Goal: Transaction & Acquisition: Purchase product/service

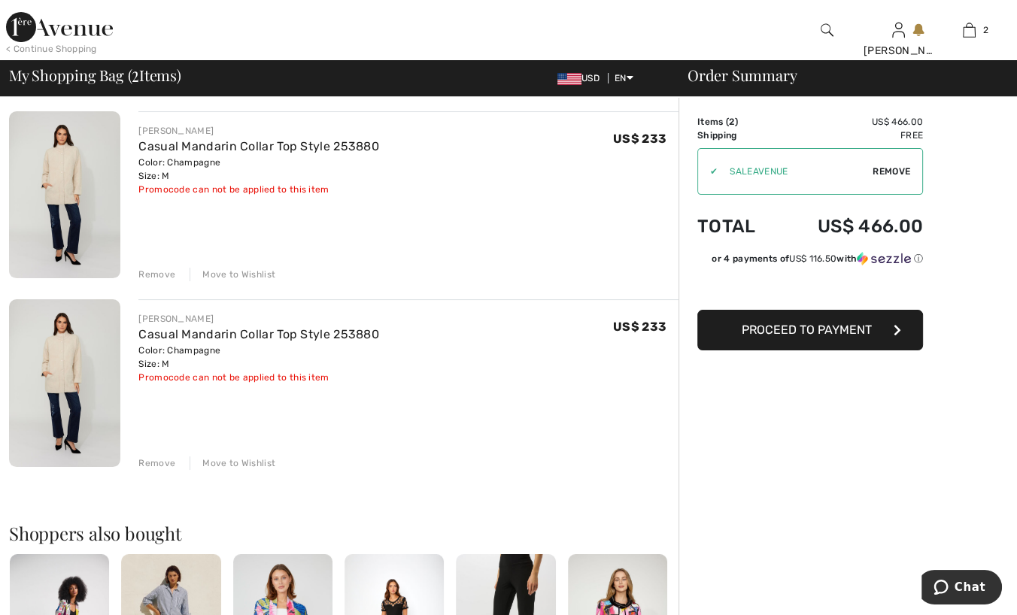
scroll to position [226, 0]
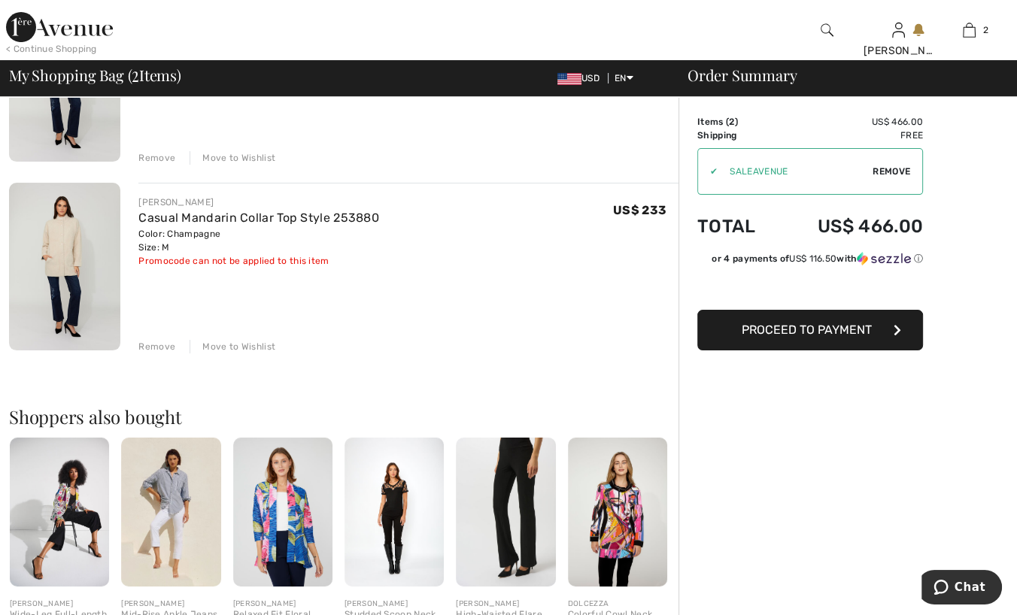
click at [165, 343] on div "Remove" at bounding box center [156, 347] width 37 height 14
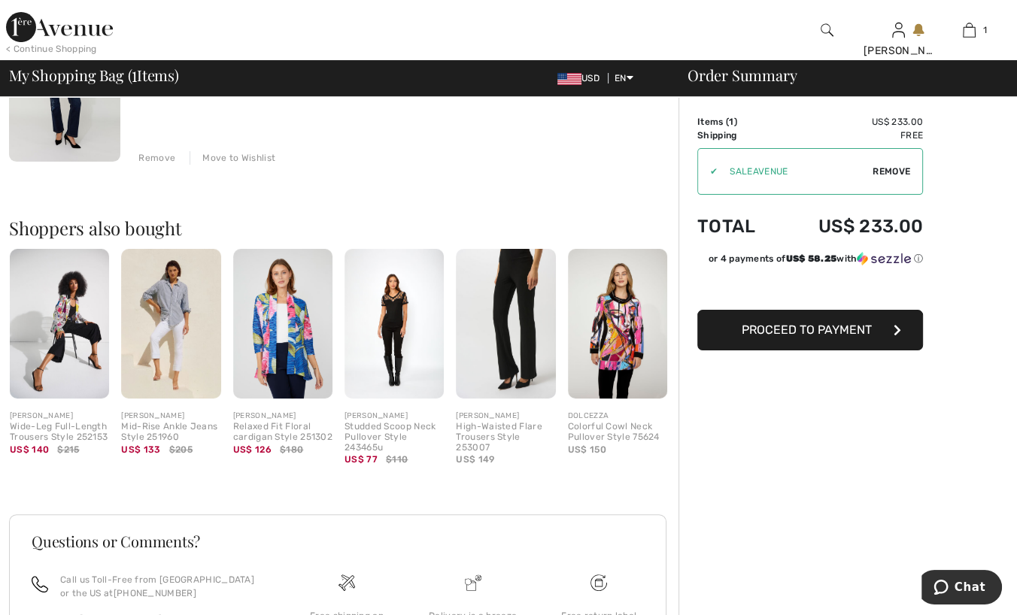
click at [303, 165] on div "FRANK LYMAN Casual Mandarin Collar Top Style 253880 Color: Champagne Size: M Fi…" at bounding box center [343, 386] width 669 height 783
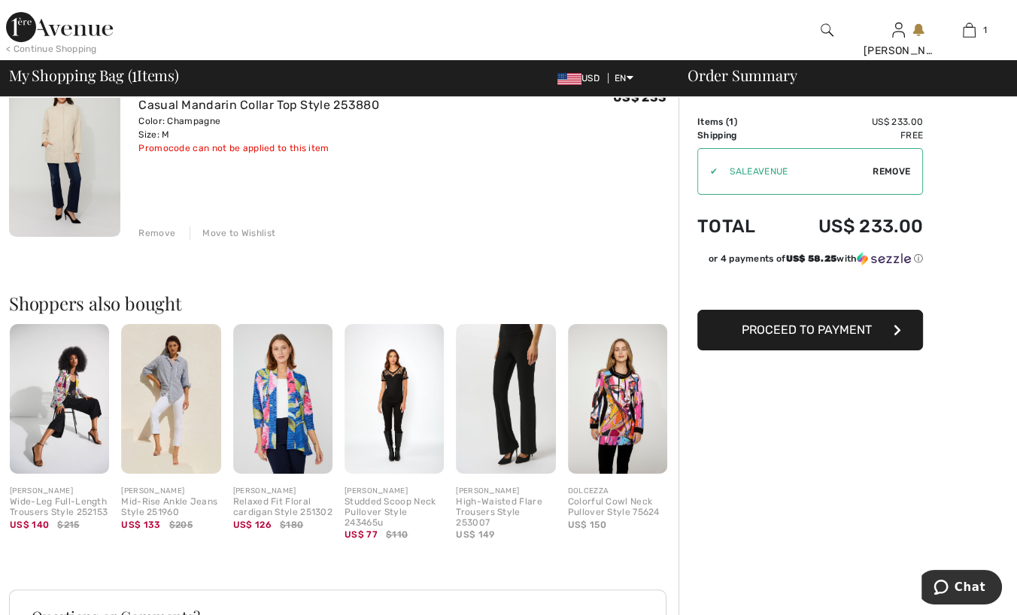
scroll to position [0, 0]
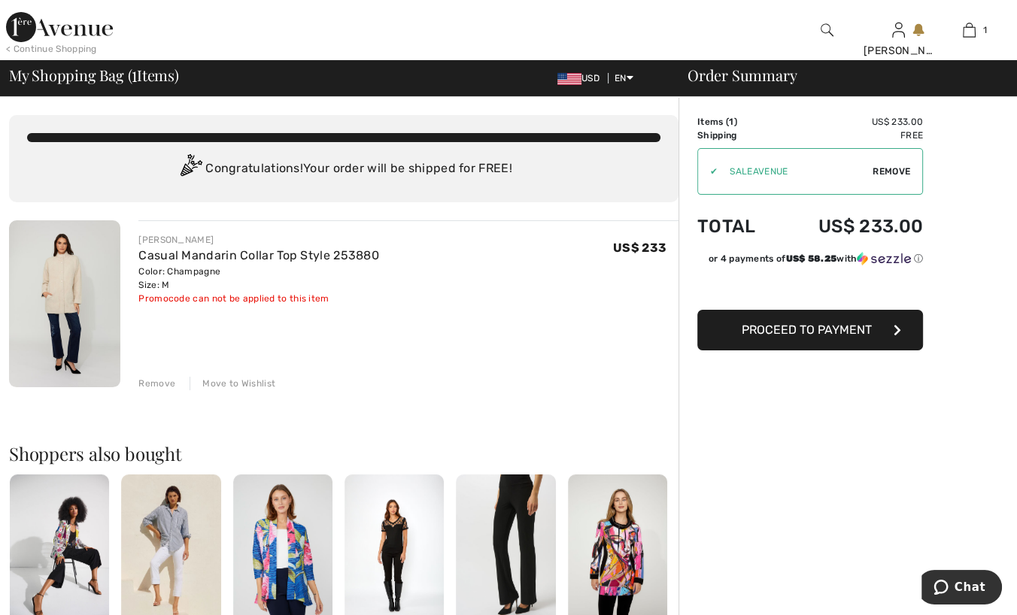
click at [49, 290] on img at bounding box center [64, 303] width 111 height 167
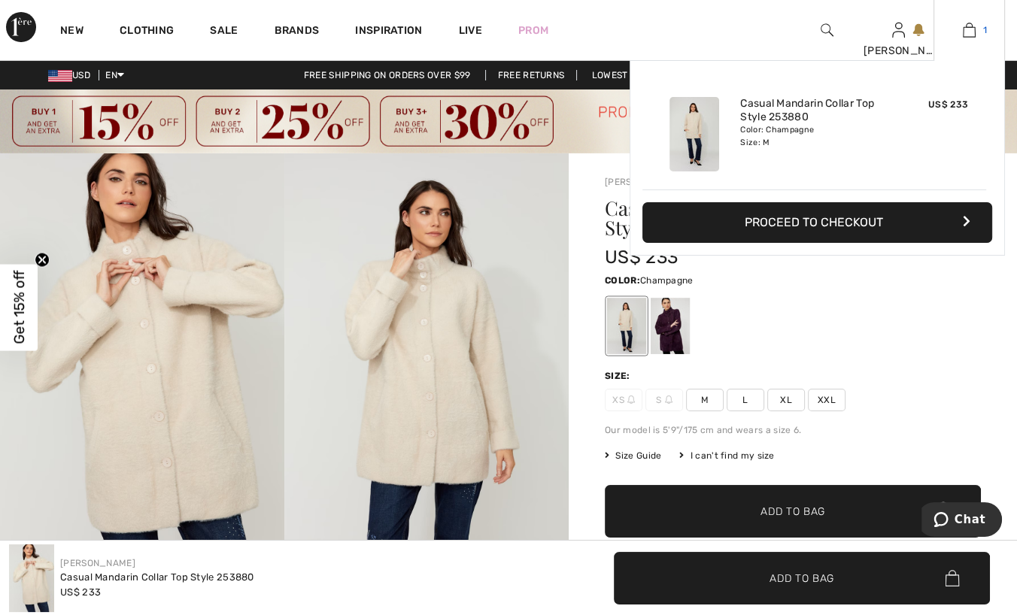
click at [977, 28] on link "1" at bounding box center [969, 30] width 70 height 18
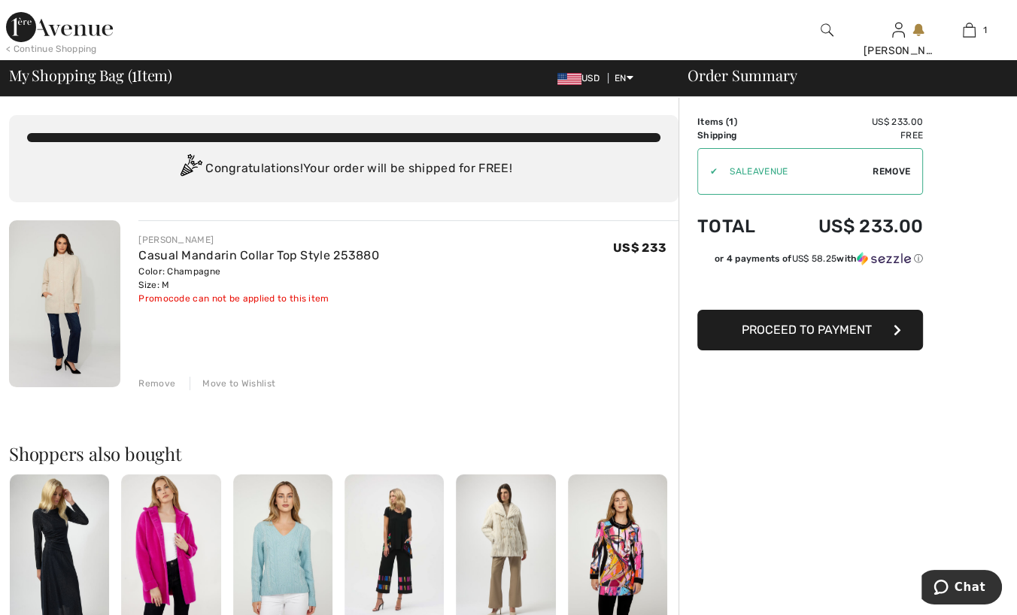
click at [842, 333] on span "Proceed to Payment" at bounding box center [807, 330] width 130 height 14
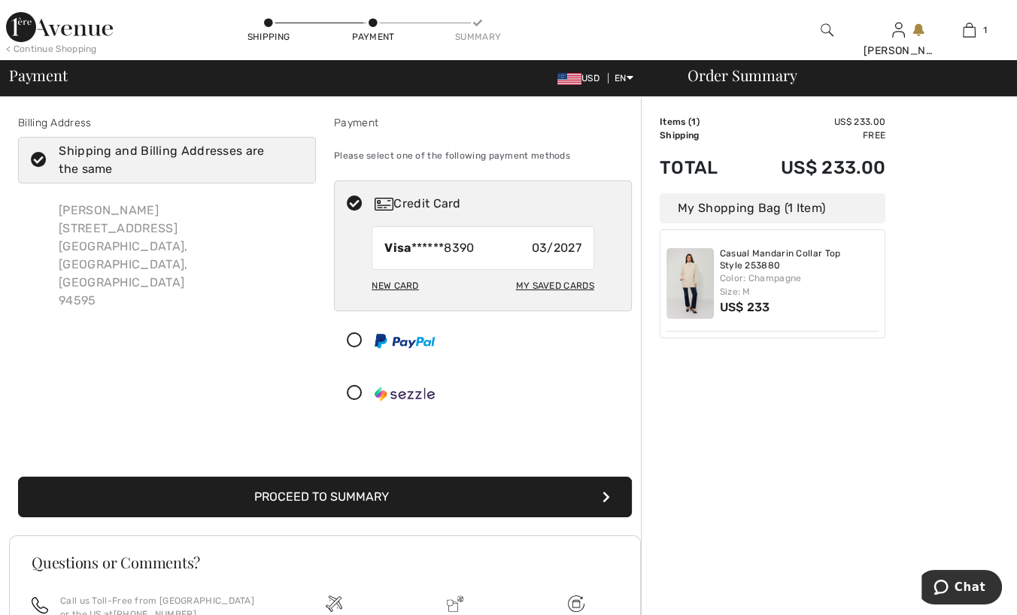
click at [369, 487] on button "Proceed to Summary" at bounding box center [325, 497] width 614 height 41
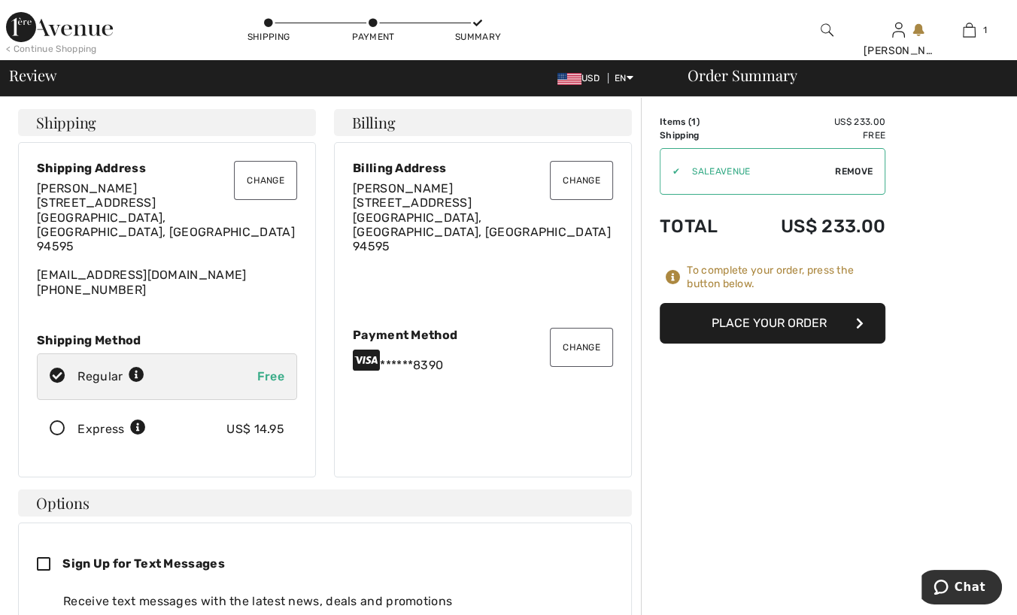
click at [59, 421] on icon at bounding box center [58, 429] width 40 height 16
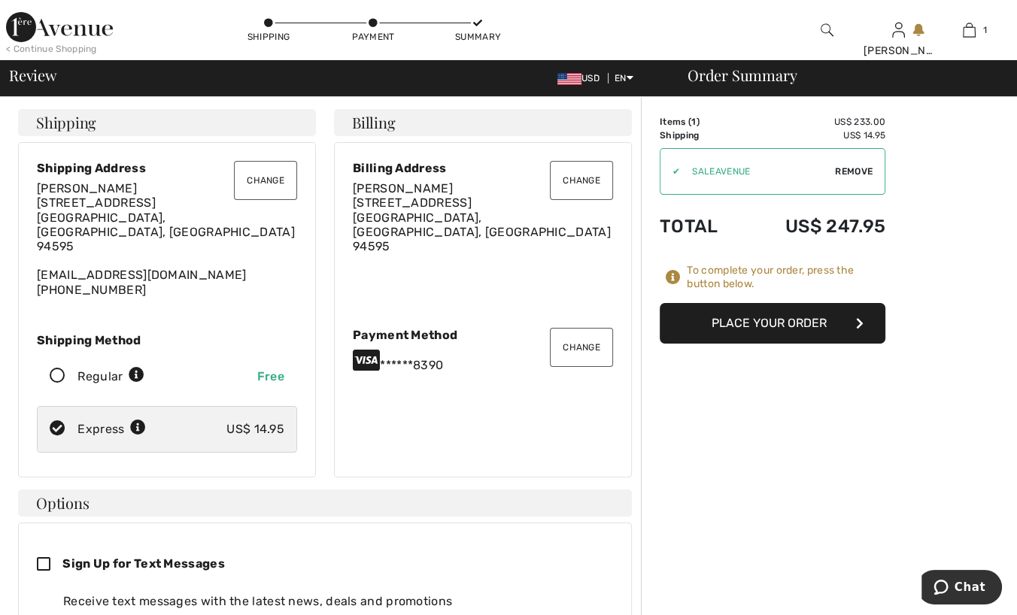
click at [792, 320] on button "Place Your Order" at bounding box center [773, 323] width 226 height 41
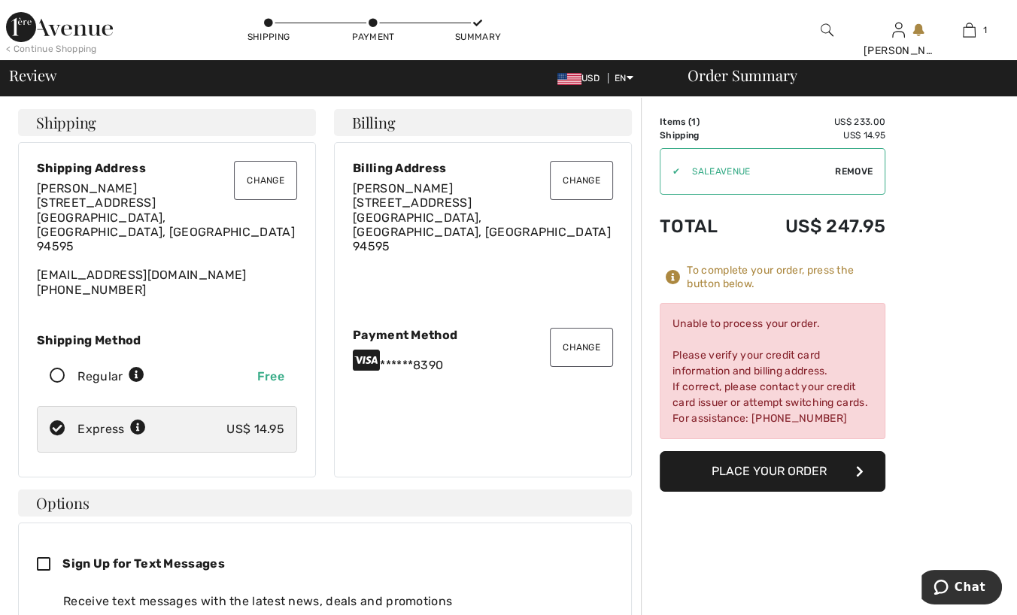
click at [589, 341] on button "Change" at bounding box center [581, 347] width 63 height 39
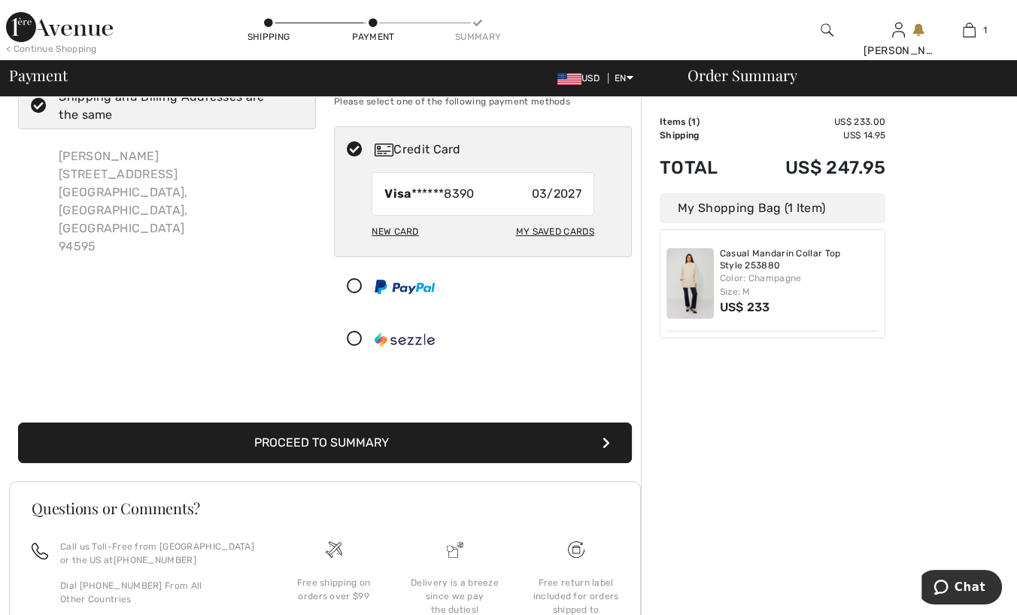
click at [560, 234] on div "My Saved Cards" at bounding box center [555, 232] width 78 height 26
radio input "true"
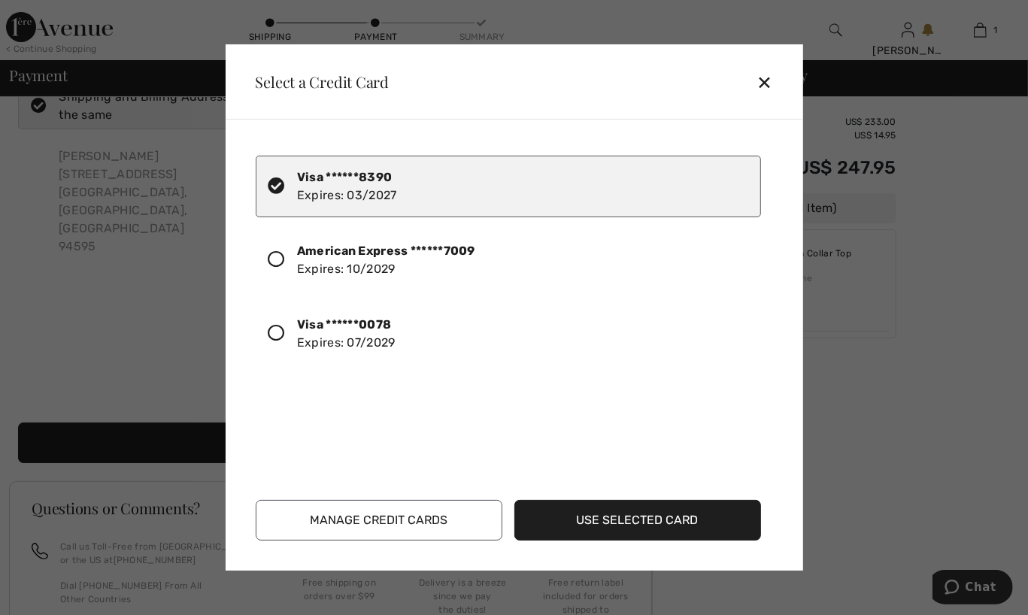
click at [278, 256] on icon at bounding box center [276, 259] width 17 height 17
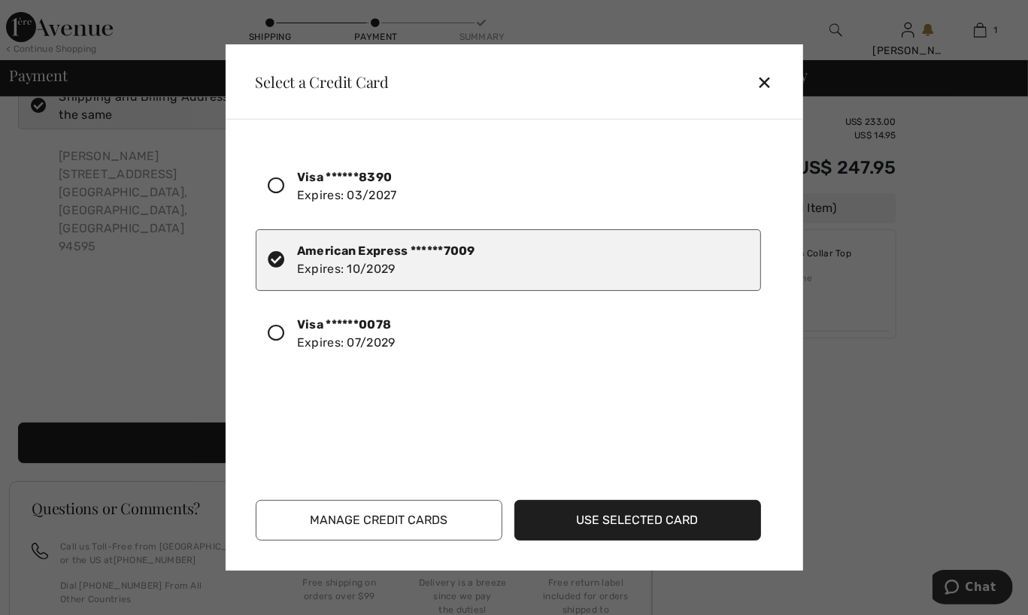
click at [674, 523] on button "Use Selected Card" at bounding box center [637, 520] width 247 height 41
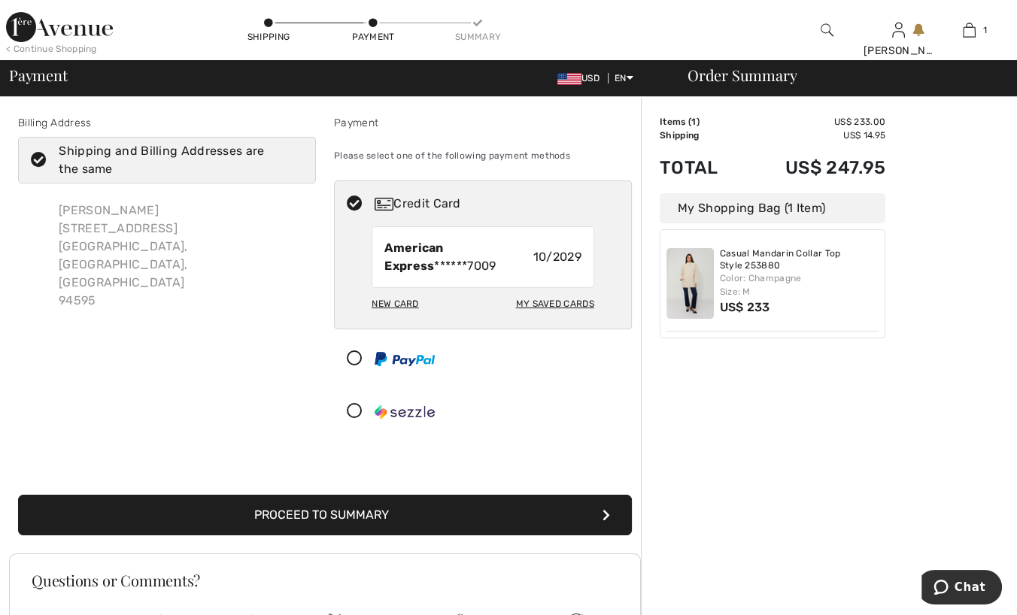
click at [291, 514] on button "Proceed to Summary" at bounding box center [325, 515] width 614 height 41
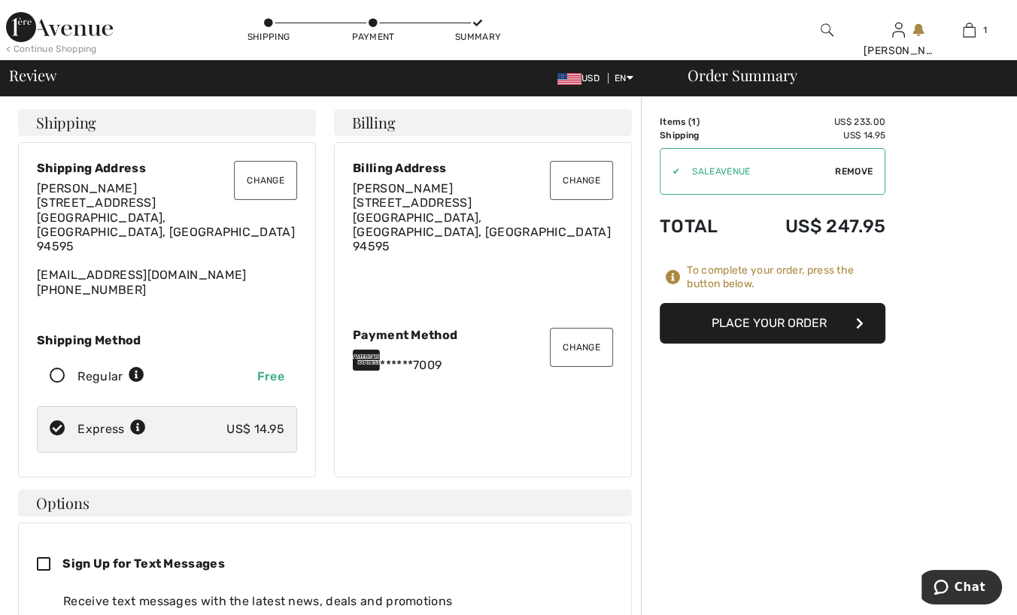
click at [793, 329] on button "Place Your Order" at bounding box center [773, 323] width 226 height 41
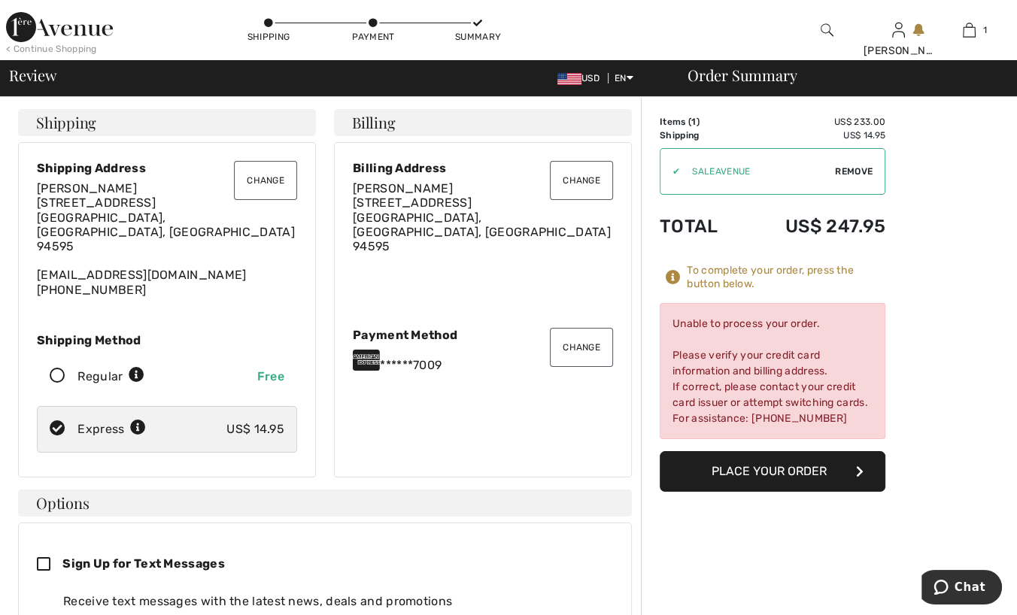
click at [795, 475] on button "Place Your Order" at bounding box center [773, 471] width 226 height 41
click at [588, 341] on button "Change" at bounding box center [581, 347] width 63 height 39
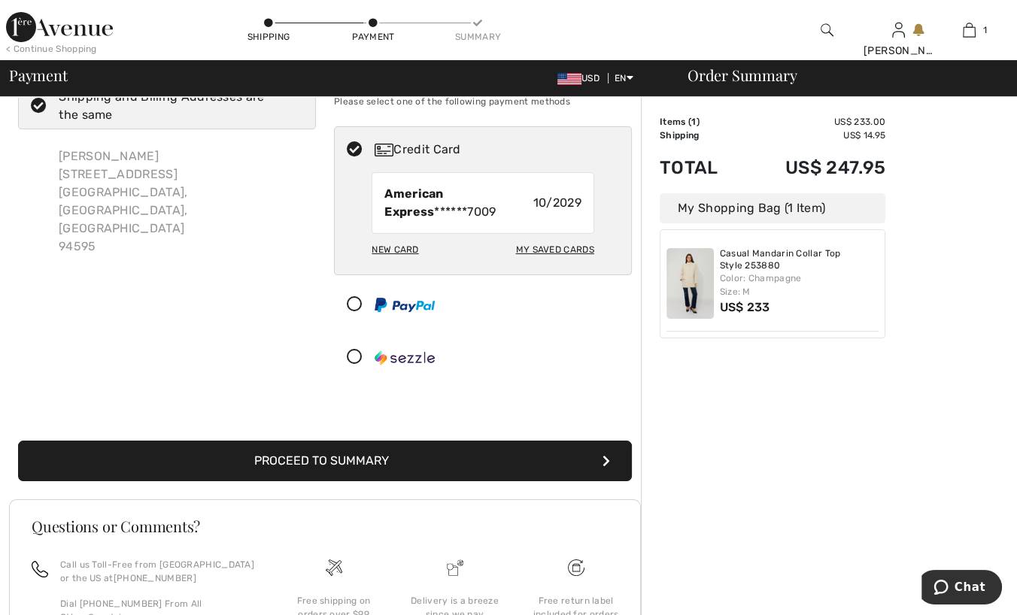
click at [544, 251] on div "My Saved Cards" at bounding box center [555, 250] width 78 height 26
radio input "true"
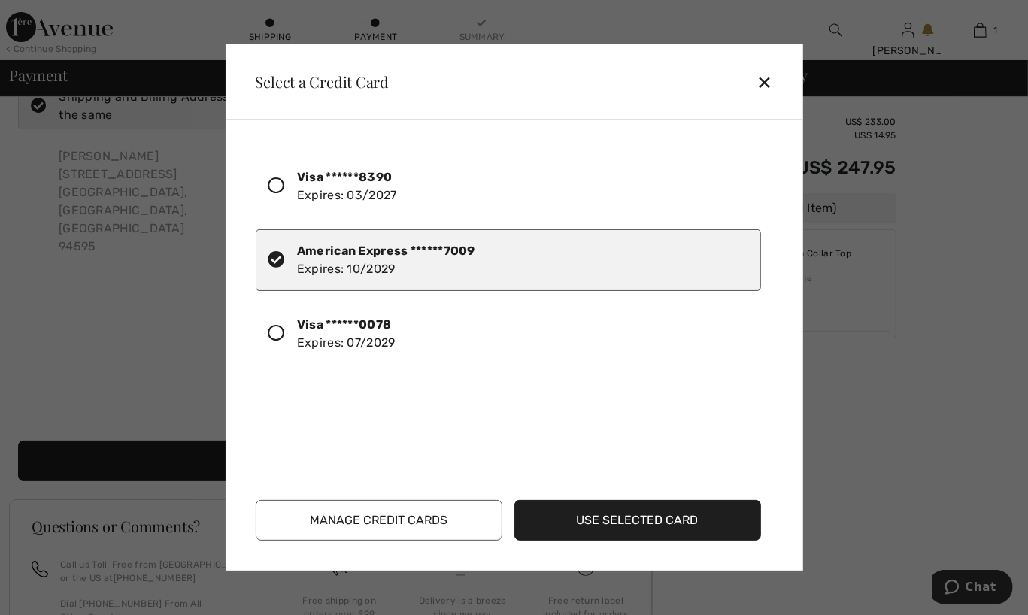
click at [626, 522] on button "Use Selected Card" at bounding box center [637, 520] width 247 height 41
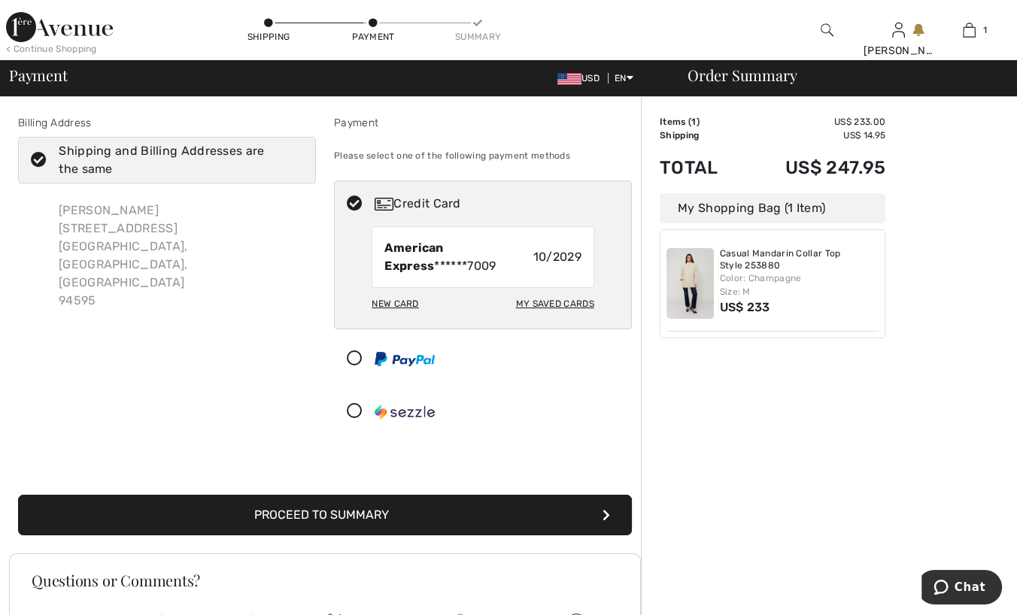
click at [383, 505] on button "Proceed to Summary" at bounding box center [325, 515] width 614 height 41
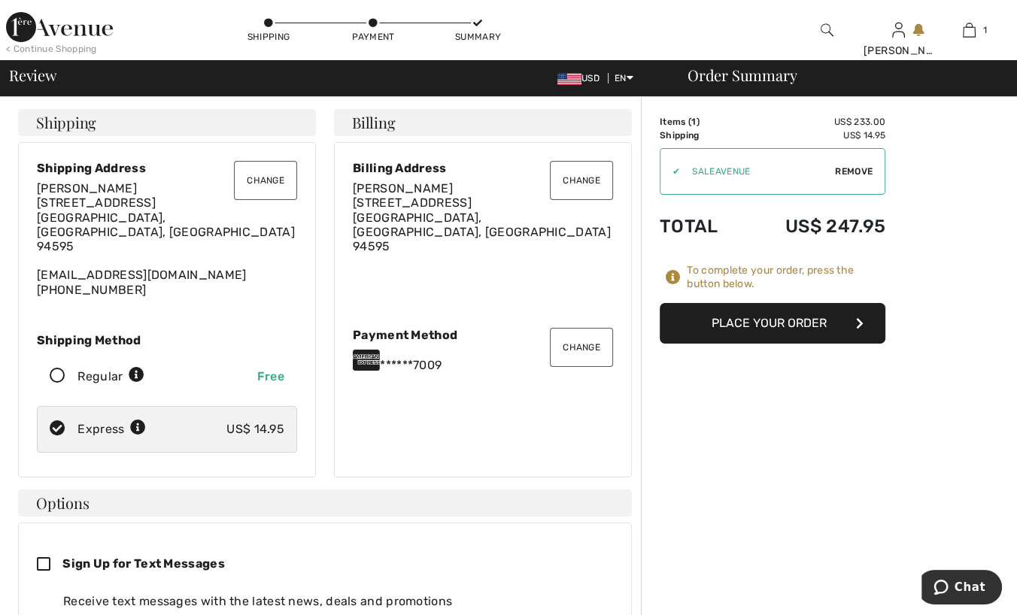
click at [782, 321] on button "Place Your Order" at bounding box center [773, 323] width 226 height 41
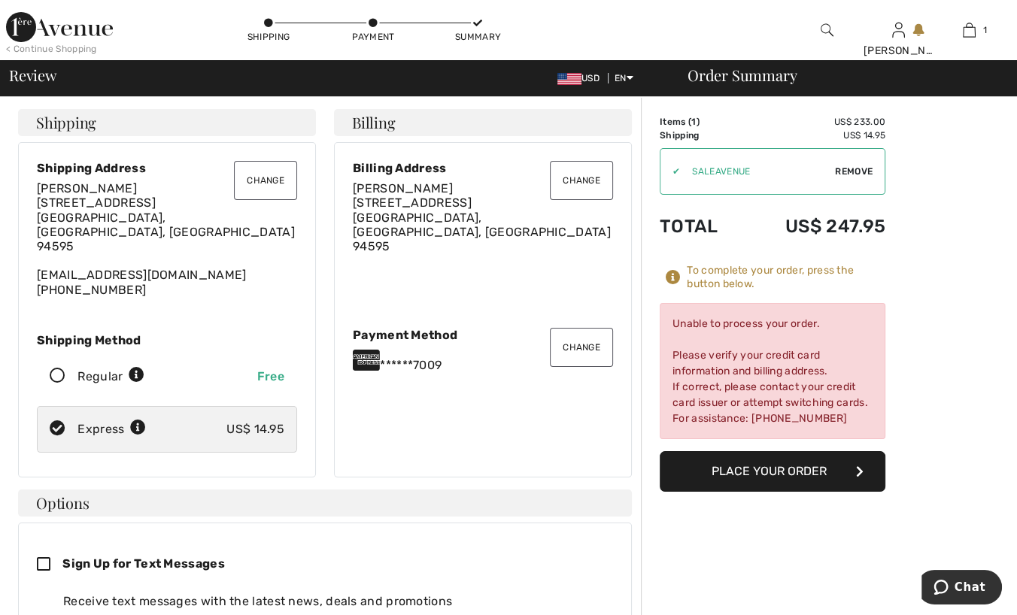
click at [590, 343] on button "Change" at bounding box center [581, 347] width 63 height 39
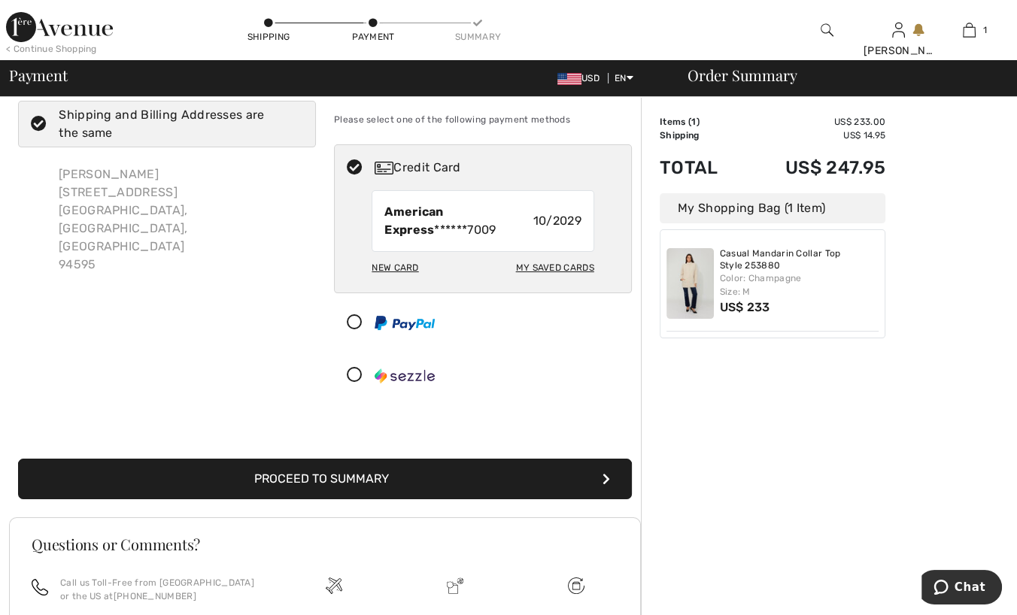
click at [557, 265] on div "My Saved Cards" at bounding box center [555, 268] width 78 height 26
radio input "true"
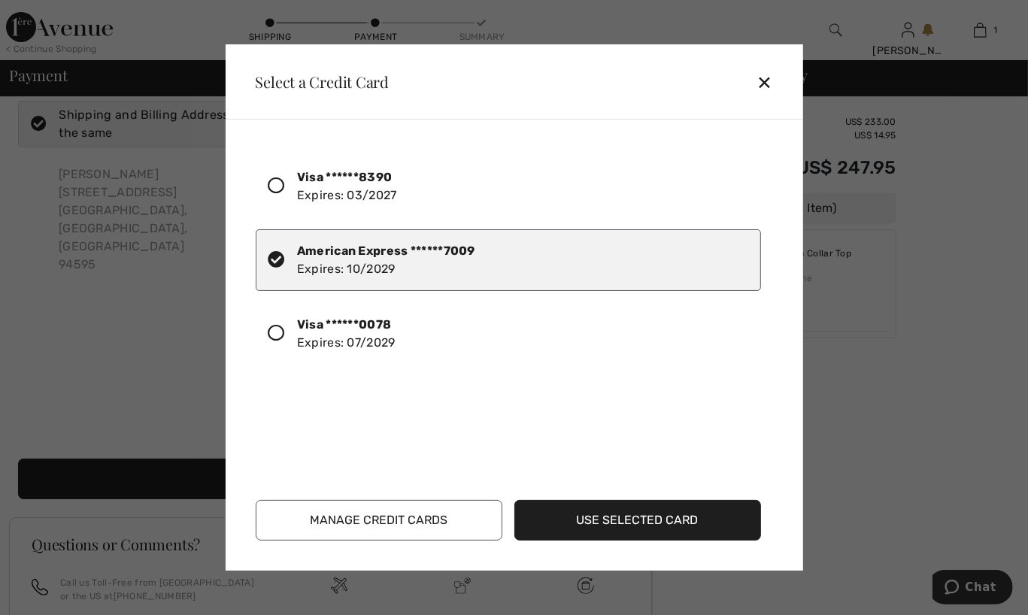
click at [286, 323] on div at bounding box center [282, 334] width 29 height 26
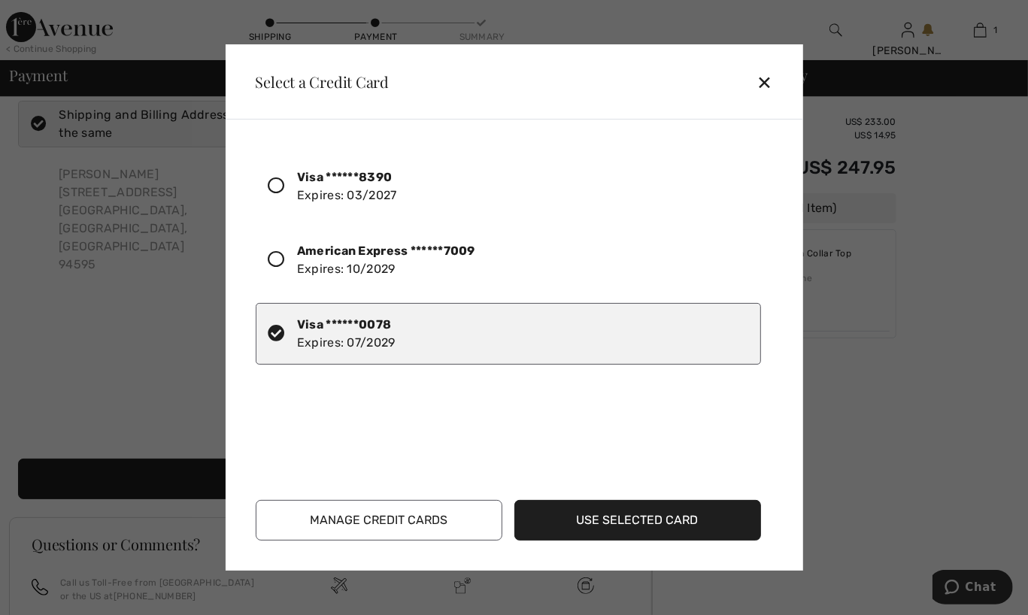
click at [699, 523] on button "Use Selected Card" at bounding box center [637, 520] width 247 height 41
click at [694, 520] on button "Use Selected Card" at bounding box center [637, 520] width 247 height 41
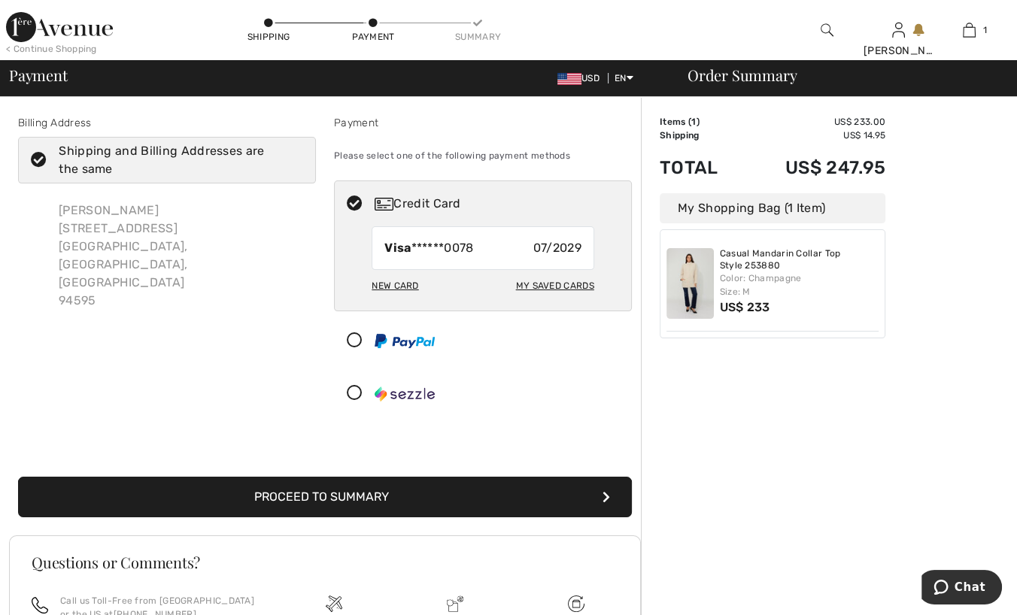
click at [409, 502] on button "Proceed to Summary" at bounding box center [325, 497] width 614 height 41
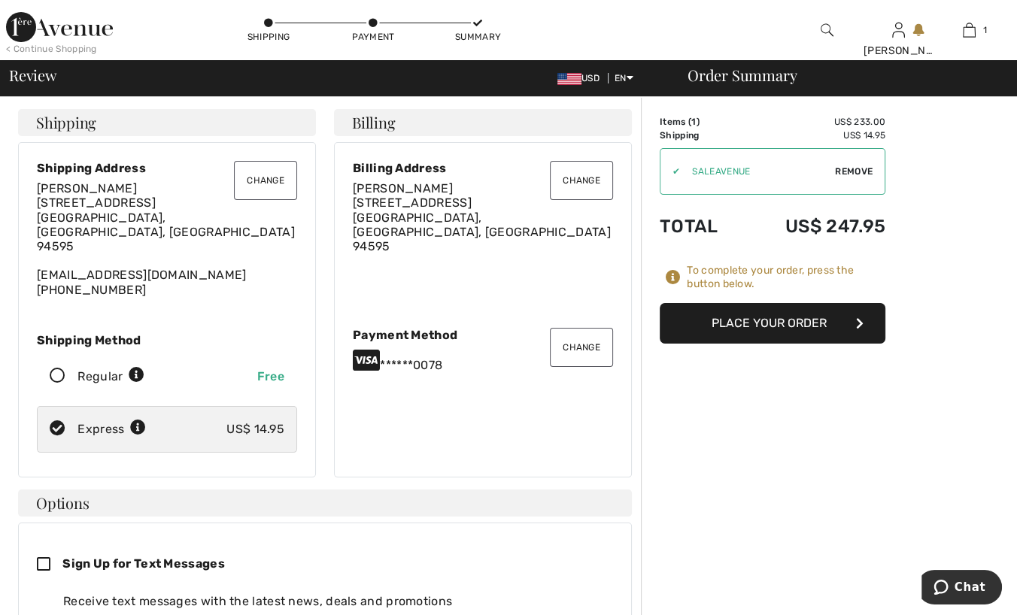
click at [802, 329] on button "Place Your Order" at bounding box center [773, 323] width 226 height 41
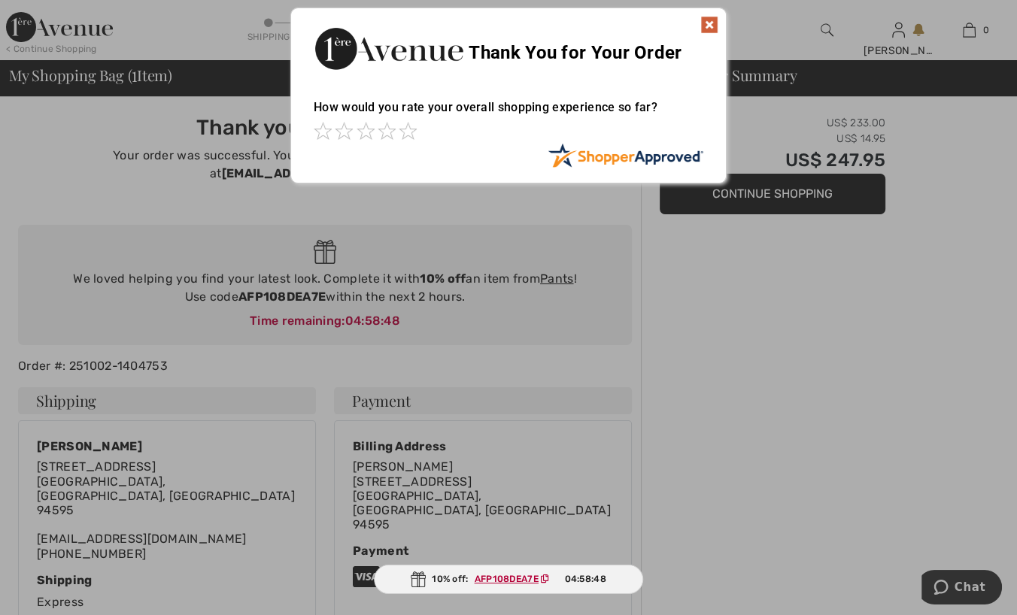
click at [711, 20] on img at bounding box center [709, 25] width 18 height 18
